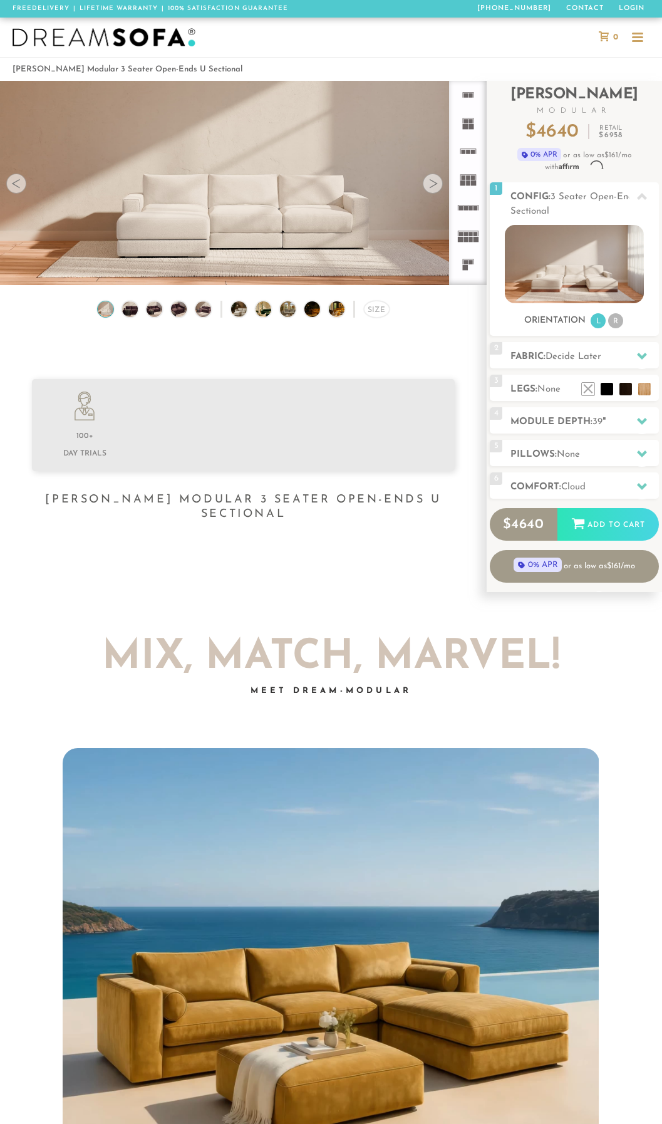
scroll to position [12302, 653]
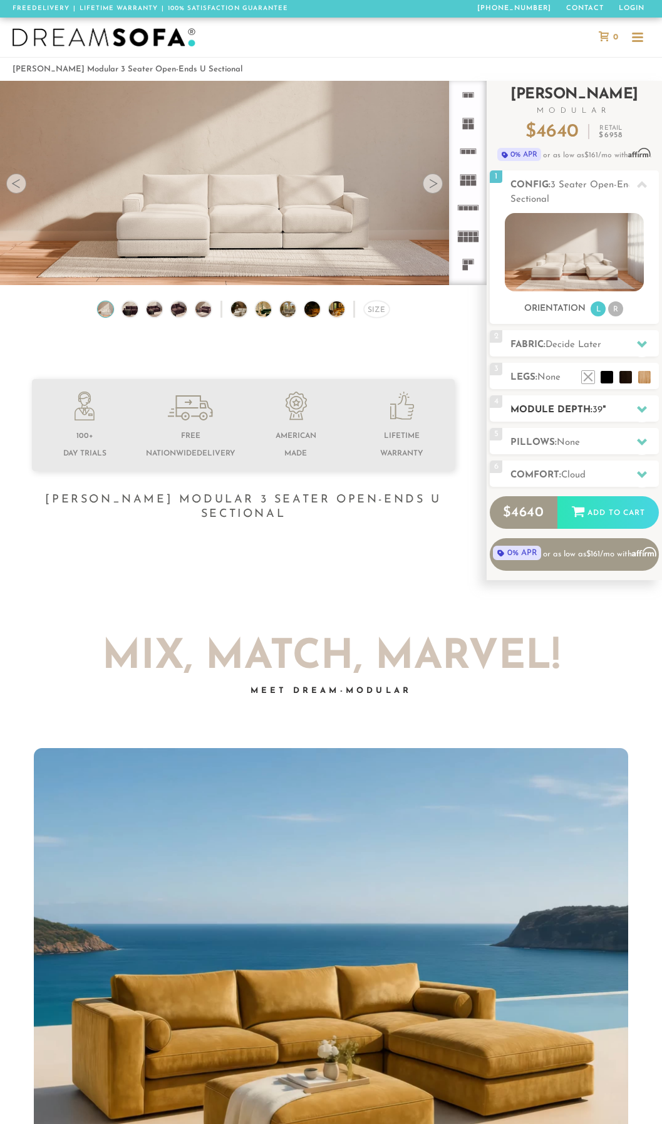
click at [565, 413] on h2 "Module Depth: 39 "" at bounding box center [585, 410] width 149 height 14
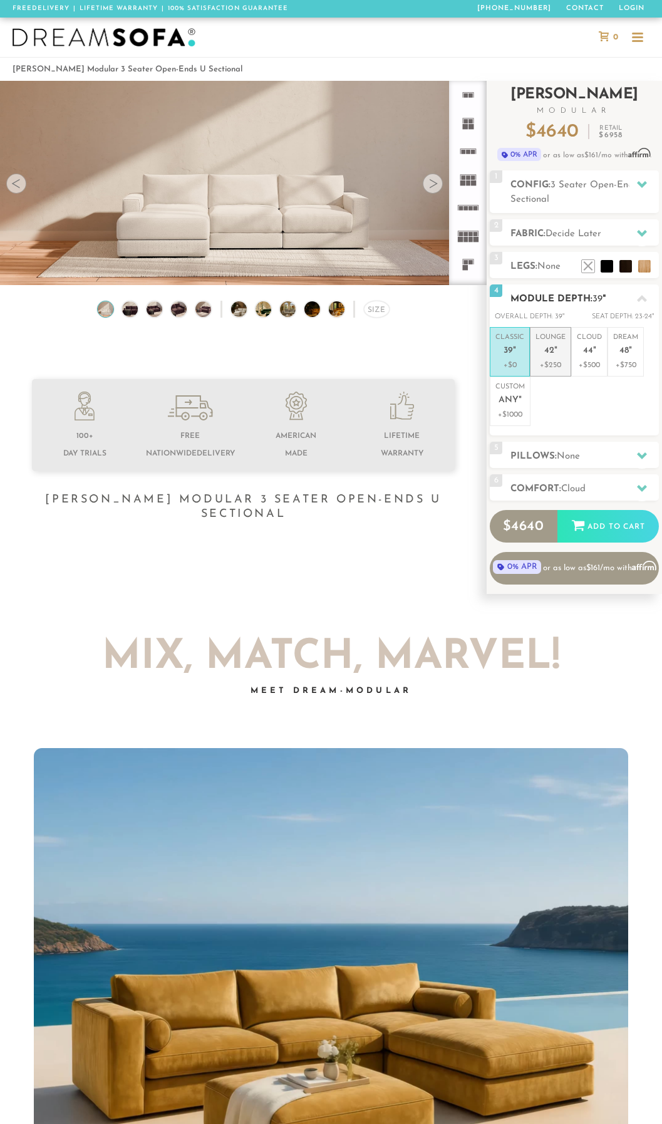
click at [551, 348] on span "42" at bounding box center [550, 351] width 10 height 11
click at [516, 360] on p "+$0" at bounding box center [510, 365] width 29 height 11
click at [545, 298] on h2 "Module Depth: 39 "" at bounding box center [585, 299] width 149 height 14
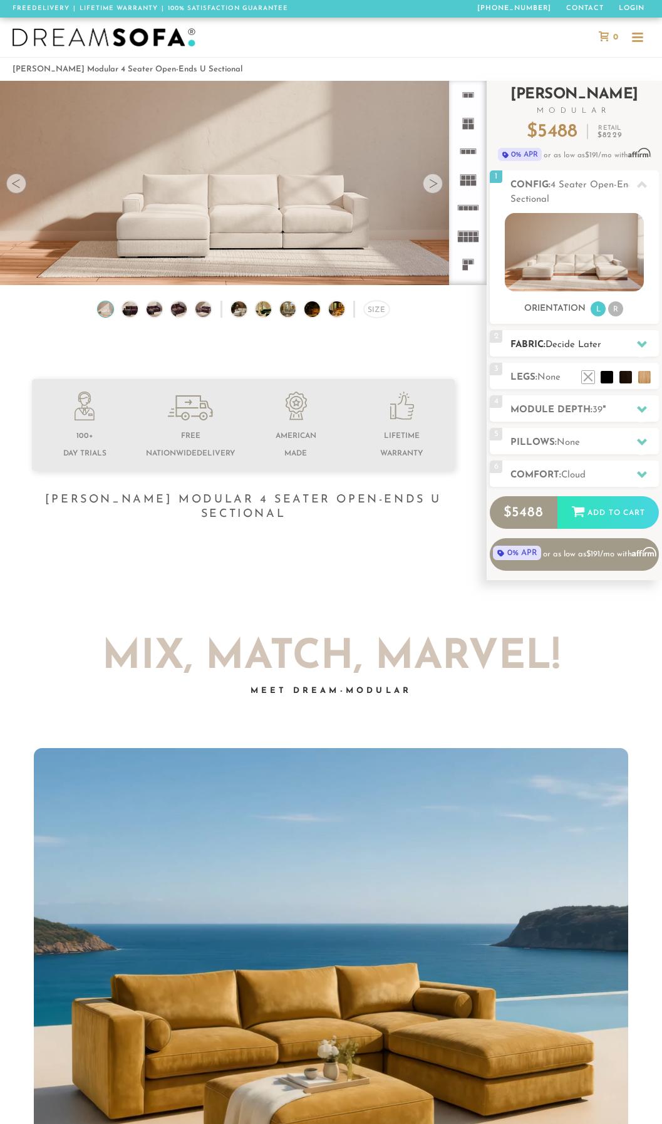
click at [575, 344] on span "Decide Later" at bounding box center [574, 344] width 56 height 9
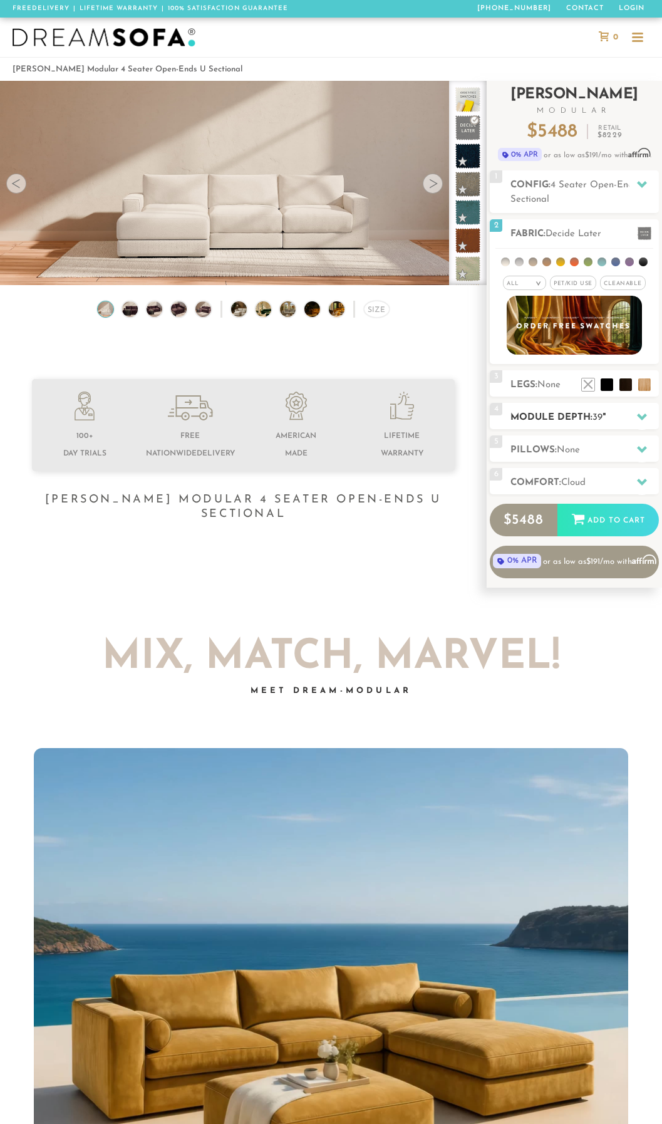
click at [563, 419] on h2 "Module Depth: 39 "" at bounding box center [585, 417] width 149 height 14
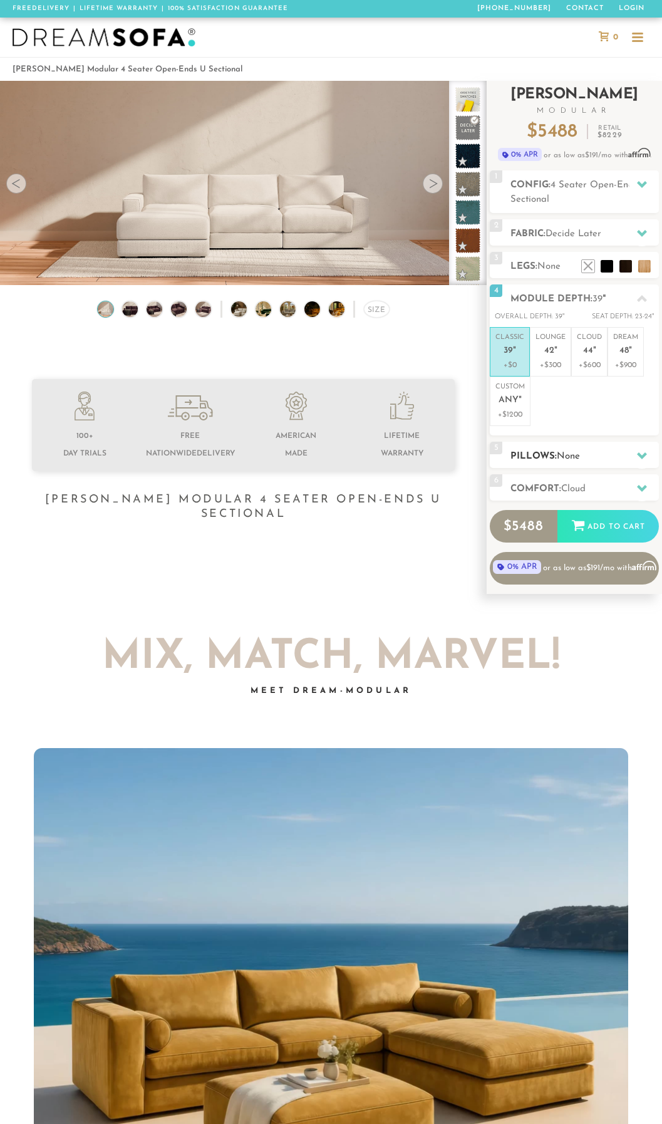
click at [565, 457] on span "None" at bounding box center [568, 456] width 23 height 9
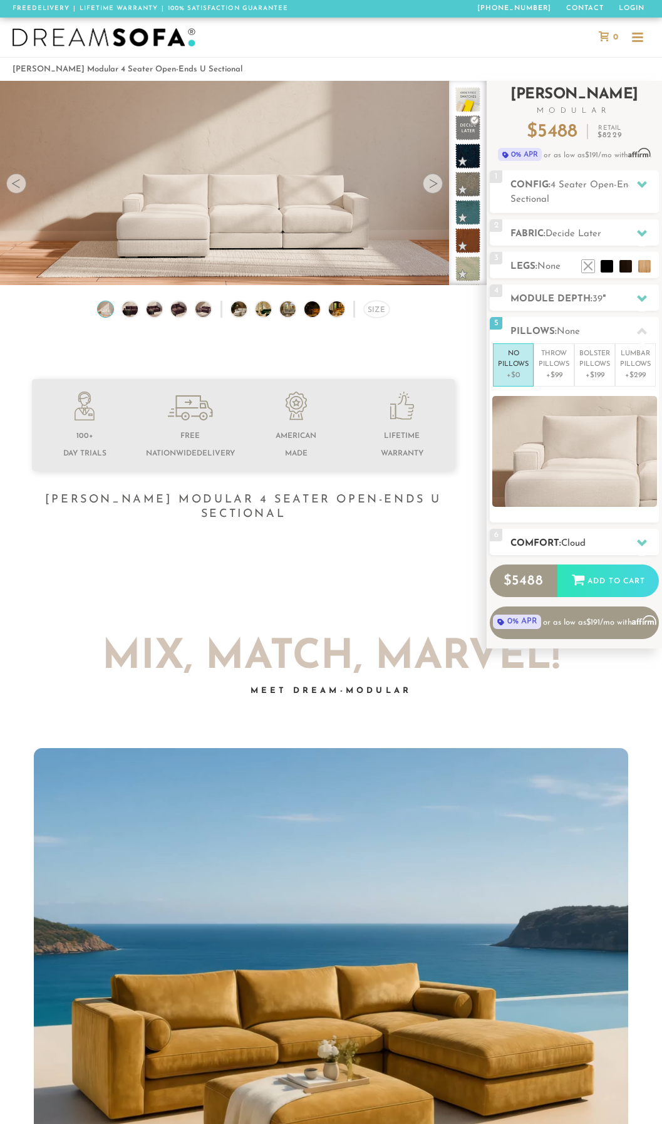
click at [560, 545] on h2 "Comfort: the Cloud" at bounding box center [585, 543] width 149 height 14
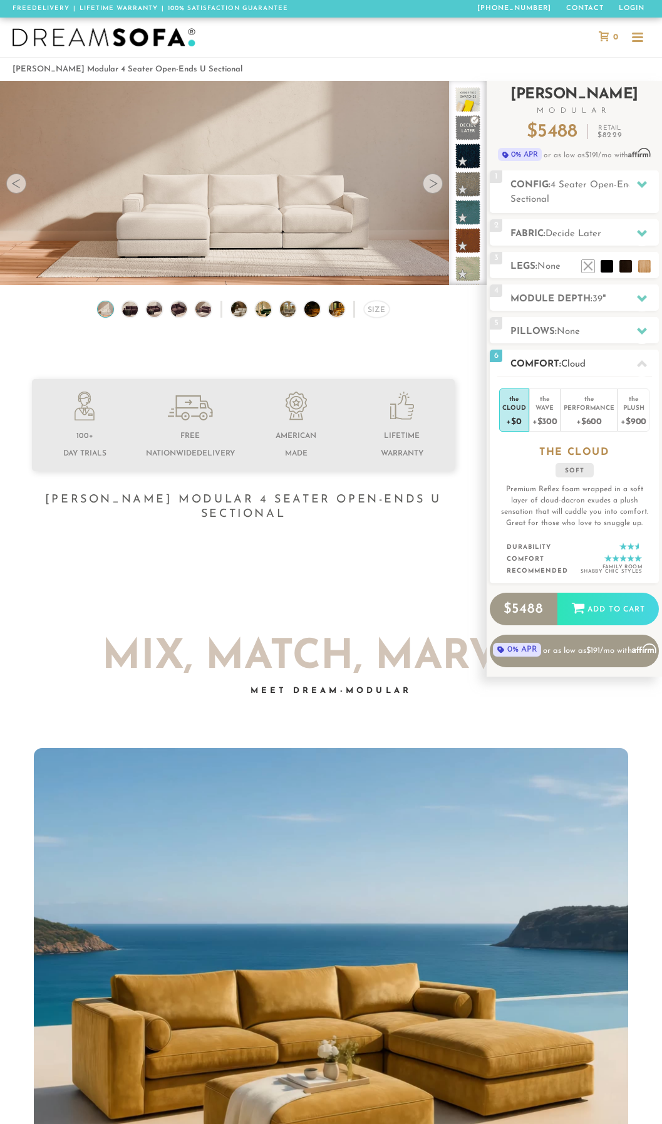
click at [560, 351] on div "6 Comfort: the Cloud soft" at bounding box center [574, 363] width 169 height 26
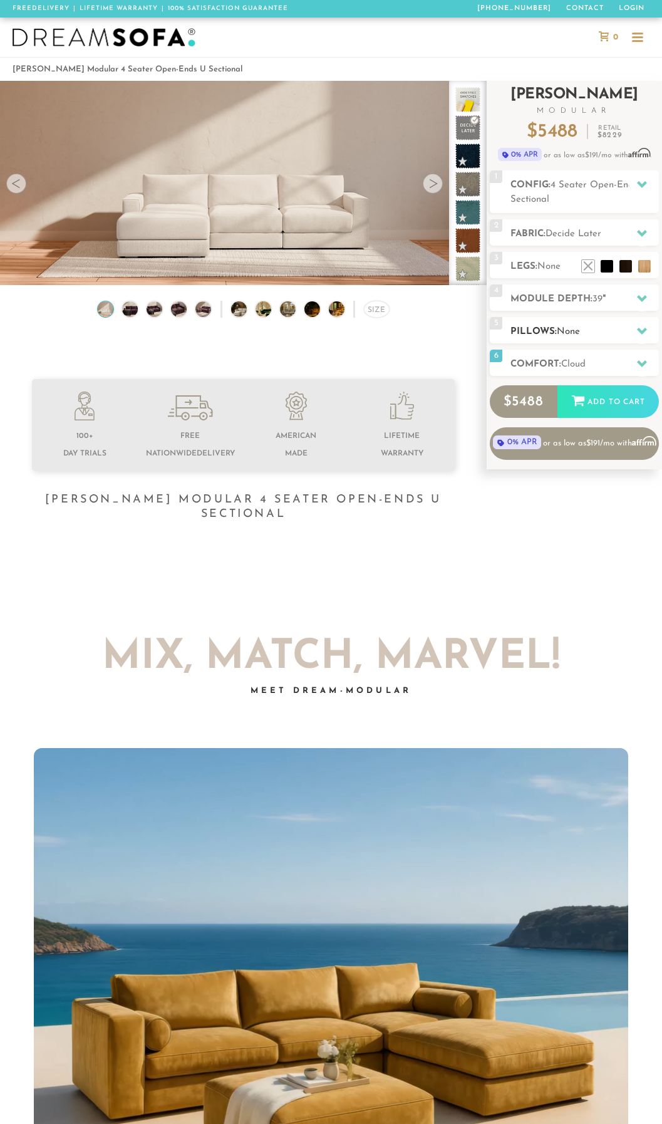
click at [567, 332] on span "None" at bounding box center [568, 331] width 23 height 9
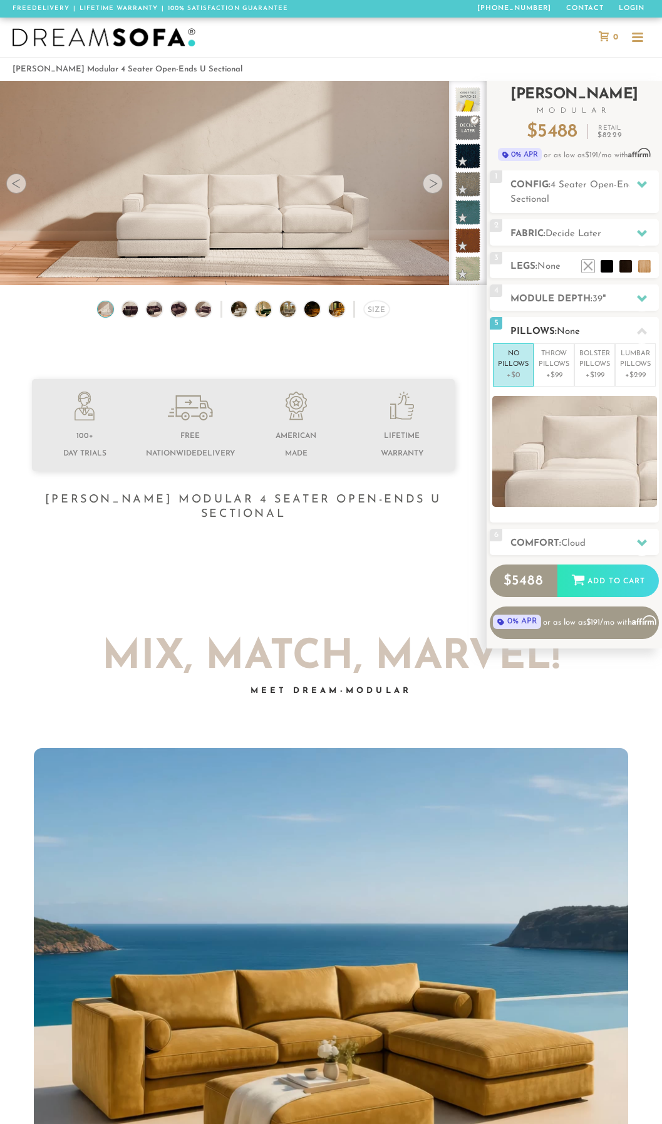
click at [563, 323] on div "5 Pillows: None" at bounding box center [574, 330] width 169 height 26
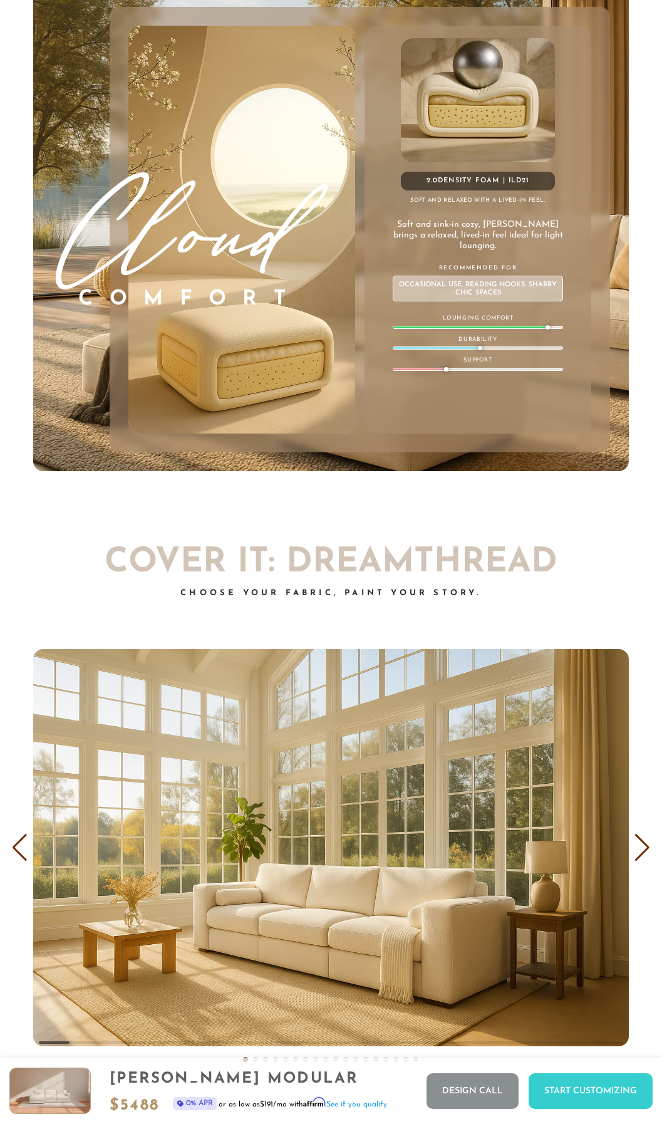
scroll to position [12367, 653]
